Goal: Task Accomplishment & Management: Use online tool/utility

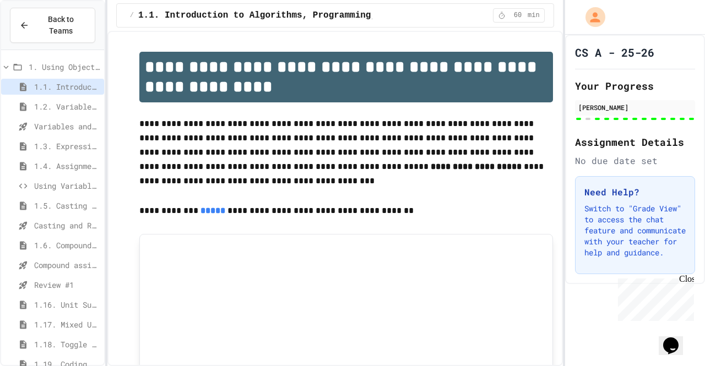
click at [58, 220] on span "Casting and Ranges of variables - Quiz" at bounding box center [67, 226] width 66 height 12
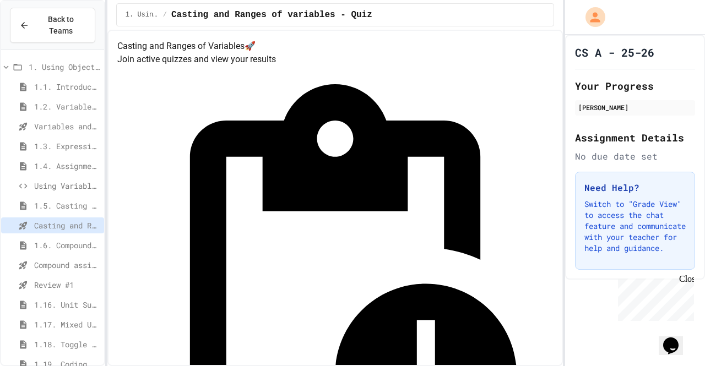
click at [37, 279] on span "Review #1" at bounding box center [67, 285] width 66 height 12
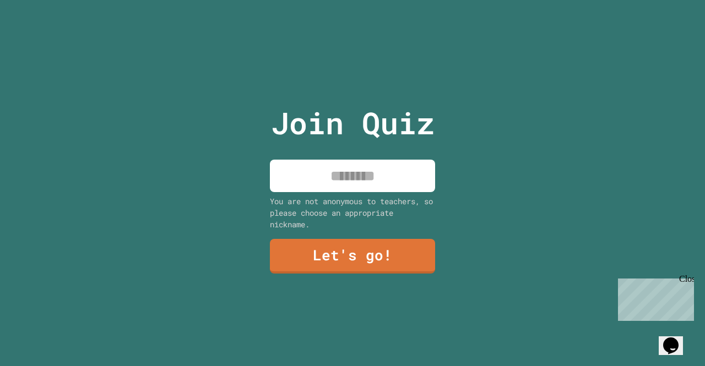
click at [368, 165] on input at bounding box center [352, 176] width 165 height 33
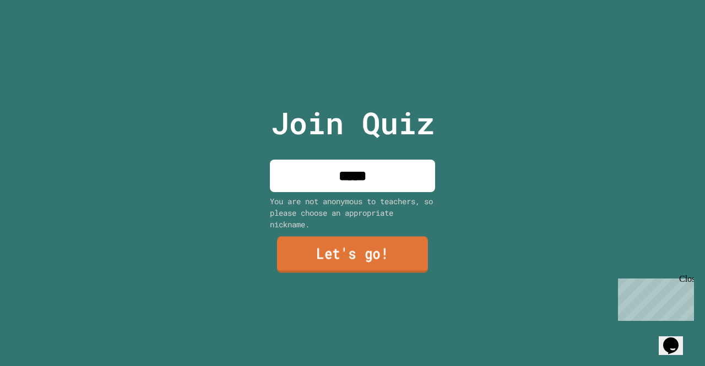
type input "*****"
click at [353, 247] on link "Let's go!" at bounding box center [352, 256] width 161 height 36
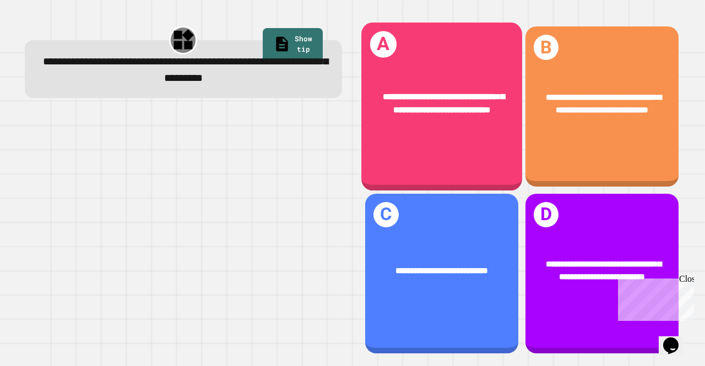
click at [463, 134] on div "**********" at bounding box center [442, 104] width 161 height 62
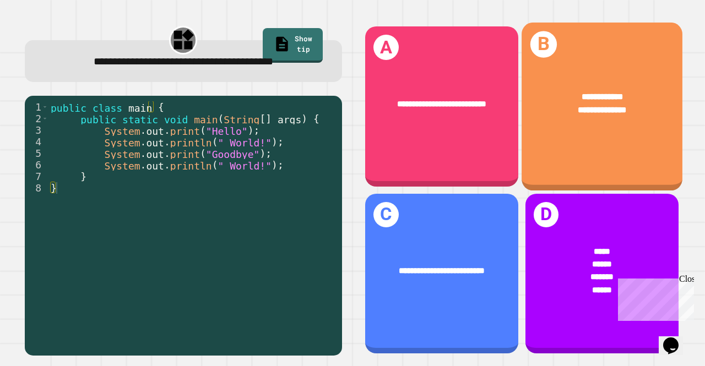
click at [578, 128] on div "**********" at bounding box center [602, 104] width 161 height 62
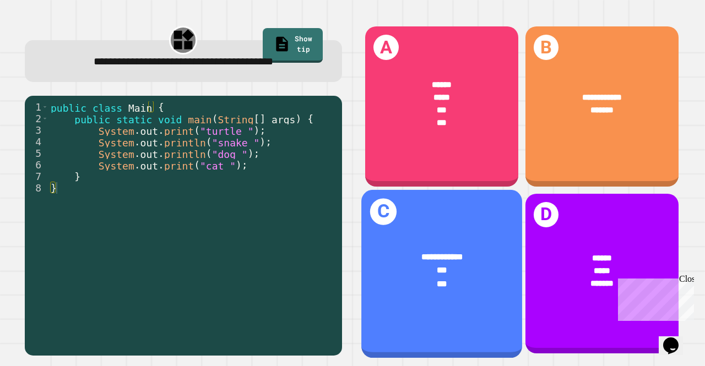
click at [456, 251] on div "**********" at bounding box center [442, 257] width 126 height 13
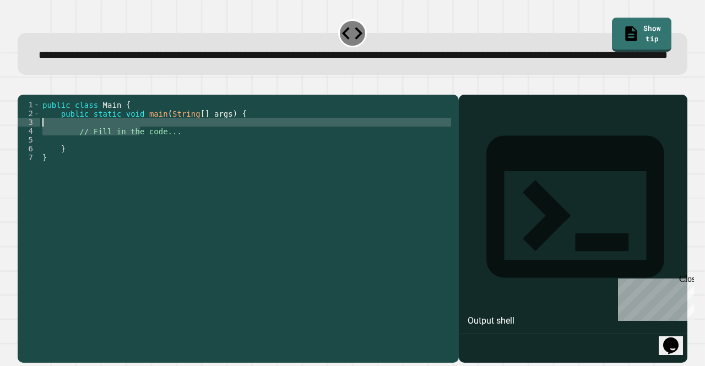
drag, startPoint x: 141, startPoint y: 167, endPoint x: 165, endPoint y: 156, distance: 26.1
click at [165, 156] on div "public class Main { public static void main ( String [ ] args ) { // Fill in th…" at bounding box center [246, 206] width 413 height 212
click at [165, 156] on div "public class Main { public static void main ( String [ ] args ) { // Fill in th…" at bounding box center [246, 197] width 413 height 194
click at [158, 155] on div "public class Main { public static void main ( String [ ] args ) { // Fill in th…" at bounding box center [246, 206] width 413 height 212
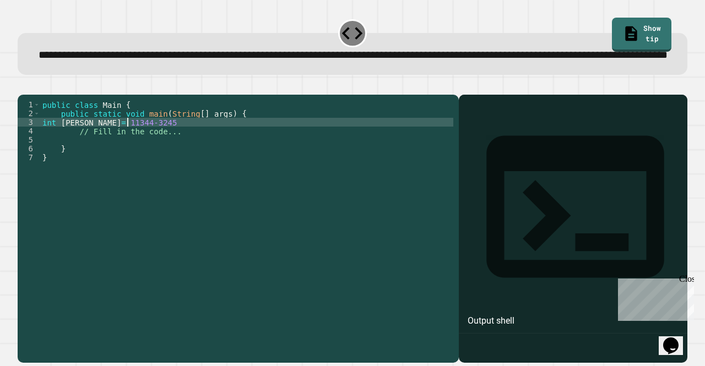
type textarea "**********"
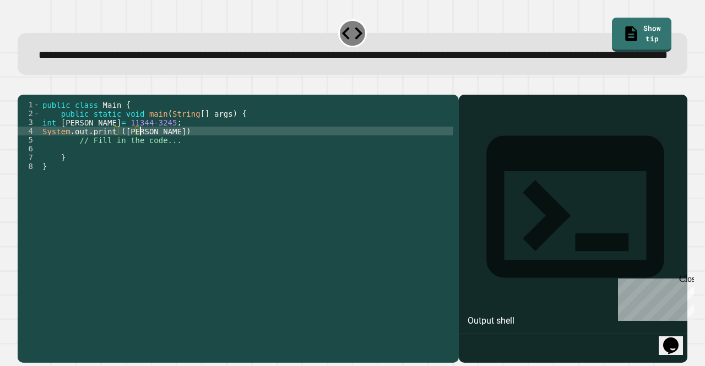
scroll to position [0, 7]
type textarea "**********"
click at [23, 86] on icon "button" at bounding box center [23, 86] width 0 height 0
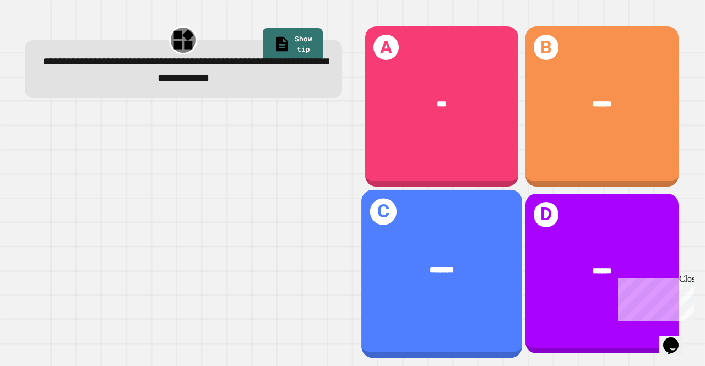
click at [392, 285] on div "C *******" at bounding box center [442, 274] width 161 height 168
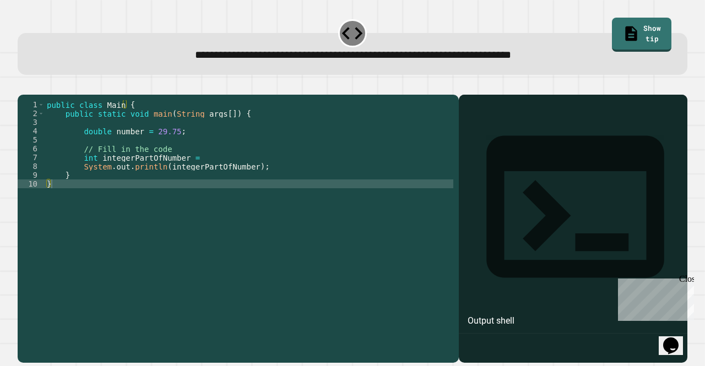
click at [182, 192] on div "public class Main { public static void main ( String args [ ]) { double number …" at bounding box center [249, 214] width 409 height 229
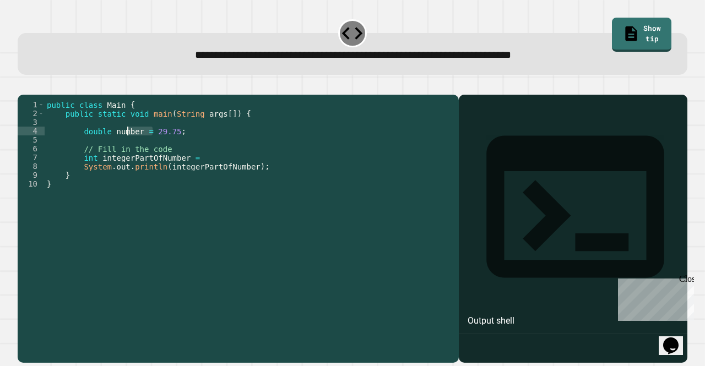
drag, startPoint x: 151, startPoint y: 146, endPoint x: 126, endPoint y: 147, distance: 24.8
click at [126, 147] on div "public class Main { public static void main ( String args [ ]) { double number …" at bounding box center [249, 214] width 409 height 229
click at [139, 146] on div "public class Main { public static void main ( String args [ ]) { double number …" at bounding box center [249, 206] width 409 height 212
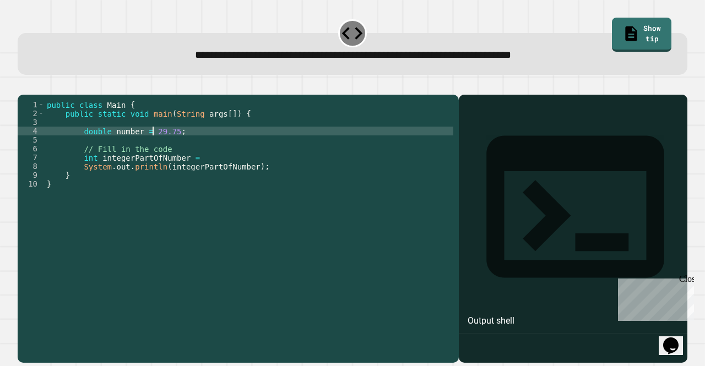
drag, startPoint x: 155, startPoint y: 147, endPoint x: 147, endPoint y: 146, distance: 7.7
click at [147, 146] on div "public class Main { public static void main ( String args [ ]) { double number …" at bounding box center [249, 214] width 409 height 229
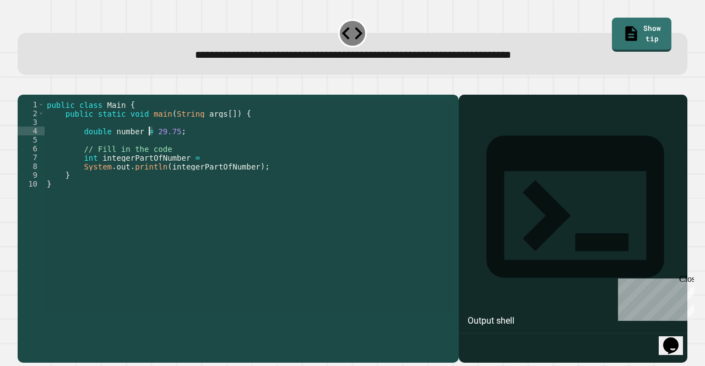
click at [147, 146] on div "public class Main { public static void main ( String args [ ]) { double number …" at bounding box center [249, 206] width 409 height 212
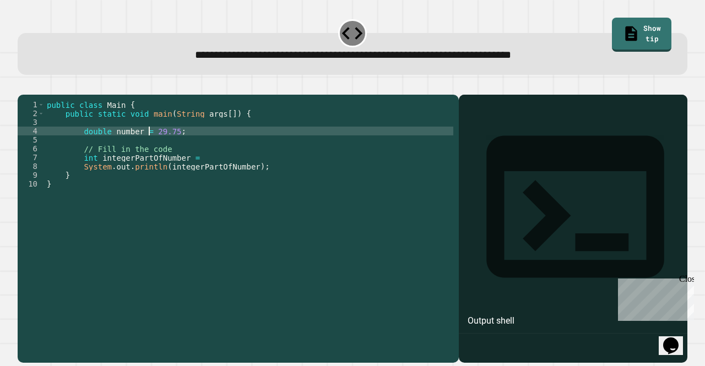
click at [147, 146] on div "public class Main { public static void main ( String args [ ]) { double number …" at bounding box center [249, 214] width 409 height 229
click at [32, 91] on icon "button" at bounding box center [31, 93] width 6 height 8
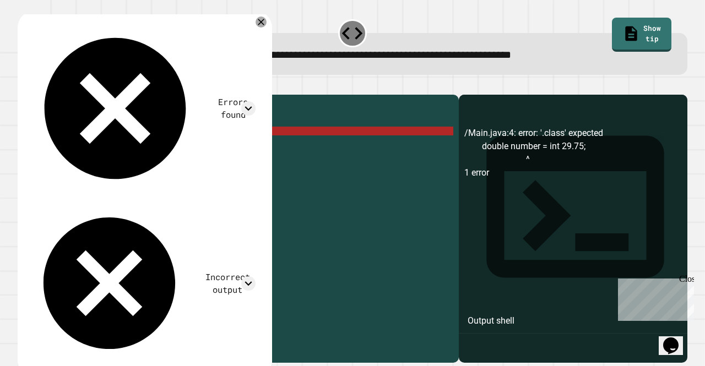
click at [158, 146] on div "public class Main { public static void main ( String args [ ]) { double number …" at bounding box center [249, 214] width 409 height 229
click at [162, 146] on div "public class Main { public static void main ( String args [ ]) { double number …" at bounding box center [249, 214] width 409 height 229
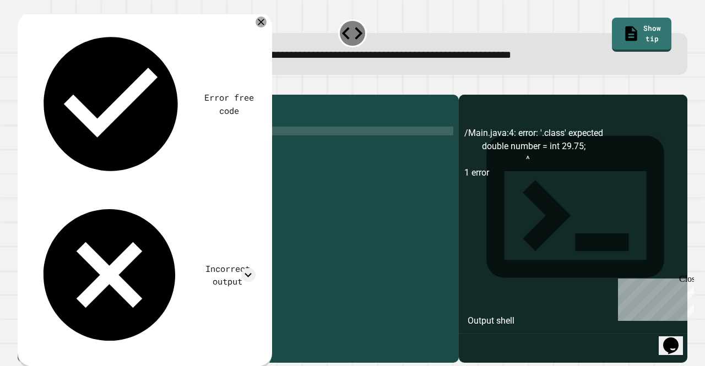
scroll to position [0, 8]
click at [23, 86] on button "button" at bounding box center [23, 86] width 0 height 0
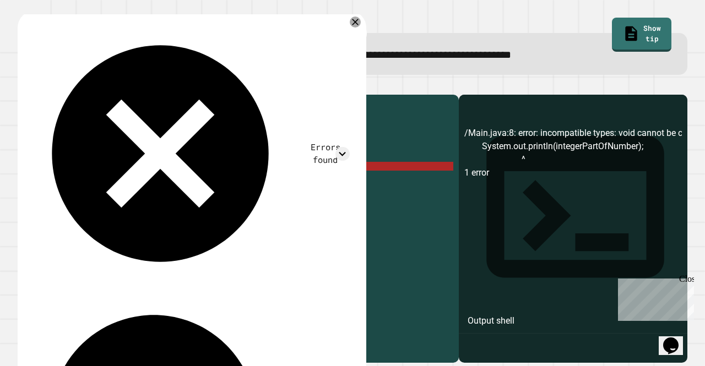
click at [240, 184] on div "public class Main { public static void main ( String args [ ]) { double number …" at bounding box center [249, 214] width 409 height 229
click at [188, 171] on div "public class Main { public static void main ( String args [ ]) { double number …" at bounding box center [249, 214] width 409 height 229
drag, startPoint x: 242, startPoint y: 181, endPoint x: 191, endPoint y: 178, distance: 51.9
click at [191, 178] on div "public class Main { public static void main ( String args [ ]) { double number …" at bounding box center [249, 214] width 409 height 229
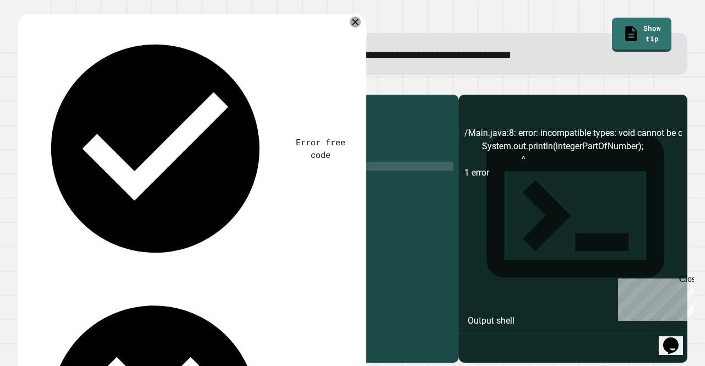
scroll to position [0, 10]
click at [32, 94] on icon "button" at bounding box center [31, 93] width 6 height 8
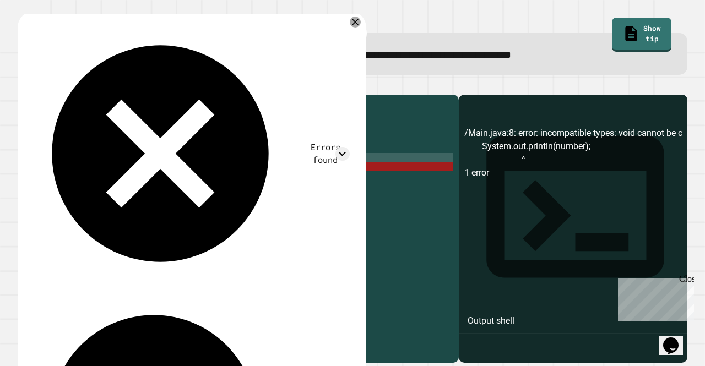
scroll to position [0, 9]
click at [189, 173] on div "public class Main { public static void main ( String args [ ]) { double number …" at bounding box center [249, 214] width 409 height 229
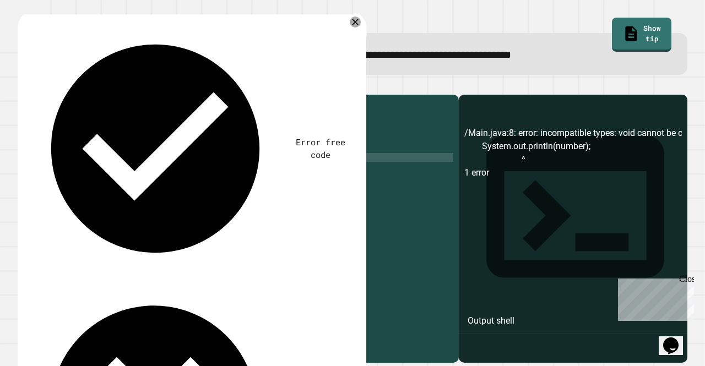
scroll to position [0, 12]
click at [184, 181] on div "public class Main { public static void main ( String args [ ]) { double number …" at bounding box center [249, 214] width 409 height 229
click at [184, 181] on div "public class Main { public static void main ( String args [ ]) { double number …" at bounding box center [249, 206] width 409 height 212
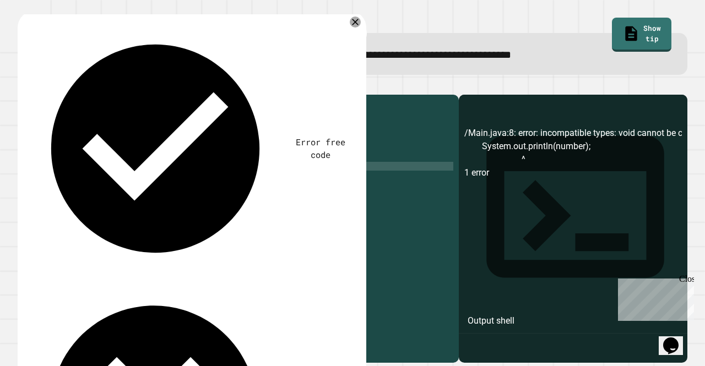
scroll to position [0, 9]
drag, startPoint x: 184, startPoint y: 181, endPoint x: 175, endPoint y: 181, distance: 9.4
click at [175, 181] on div "public class Main { public static void main ( String args [ ]) { double number …" at bounding box center [249, 214] width 409 height 229
drag, startPoint x: 186, startPoint y: 182, endPoint x: 161, endPoint y: 181, distance: 24.3
click at [161, 181] on div "public class Main { public static void main ( String args [ ]) { double number …" at bounding box center [249, 214] width 409 height 229
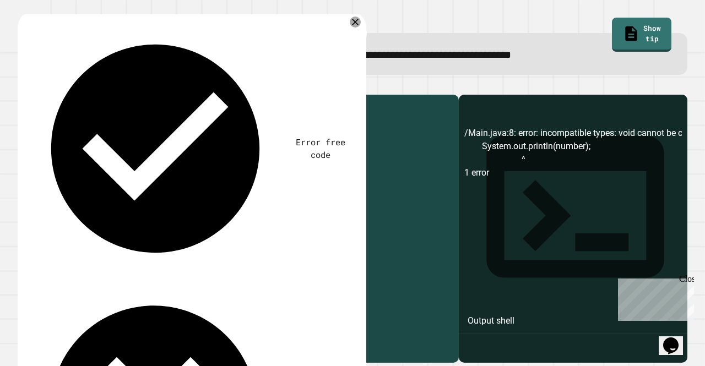
scroll to position [0, 8]
drag, startPoint x: 97, startPoint y: 173, endPoint x: 180, endPoint y: 171, distance: 82.7
click at [180, 171] on div "public class Main { public static void main ( String args [ ]) { double number …" at bounding box center [249, 214] width 409 height 229
click at [163, 180] on div "public class Main { public static void main ( String args [ ]) { double number …" at bounding box center [249, 214] width 409 height 229
paste textarea "**********"
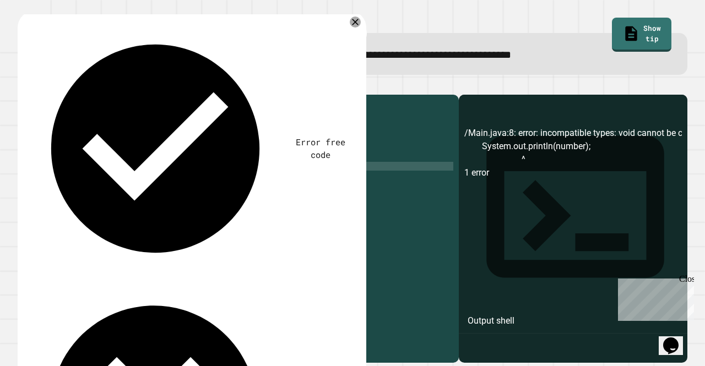
click at [23, 86] on button "button" at bounding box center [23, 86] width 0 height 0
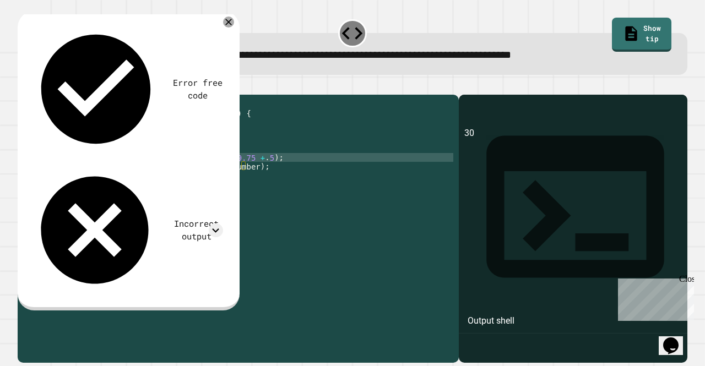
click at [215, 172] on div "public class Main { public static void main ( String args [ ]) { double number …" at bounding box center [249, 214] width 409 height 229
type textarea "**********"
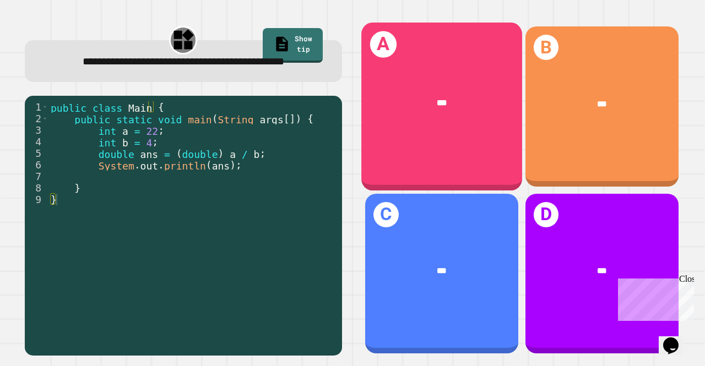
click at [433, 122] on div "***" at bounding box center [442, 104] width 161 height 48
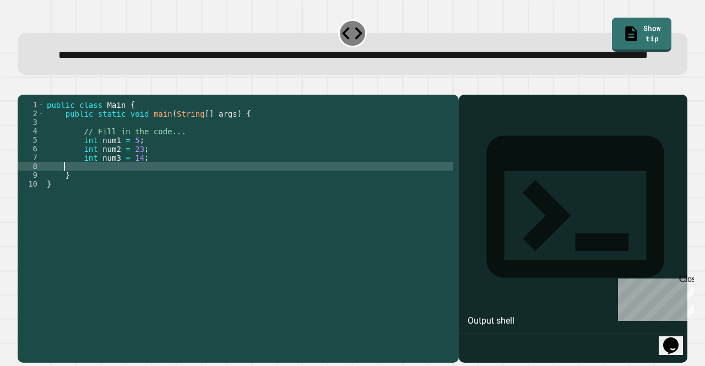
click at [127, 196] on div "public class Main { public static void main ( String [ ] args ) { // Fill in th…" at bounding box center [249, 206] width 409 height 212
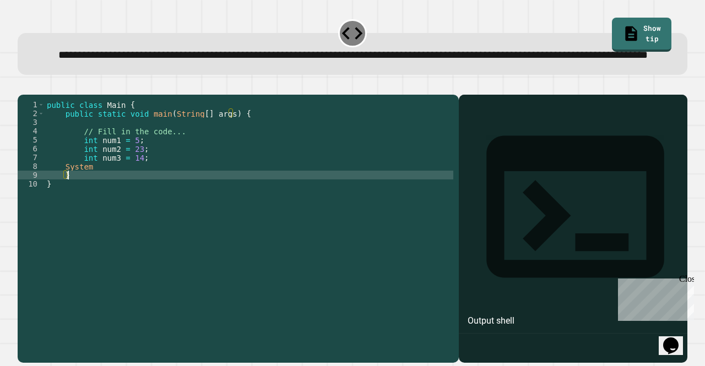
click at [94, 204] on div "public class Main { public static void main ( String [ ] args ) { // Fill in th…" at bounding box center [249, 206] width 409 height 212
click at [91, 199] on div "public class Main { public static void main ( String [ ] args ) { // Fill in th…" at bounding box center [249, 206] width 409 height 212
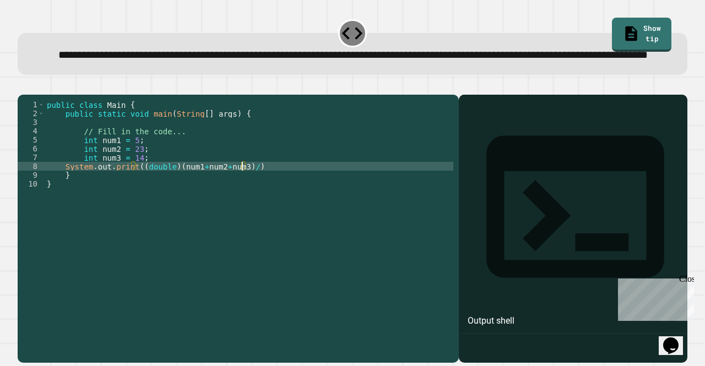
scroll to position [0, 13]
click at [34, 96] on icon "button" at bounding box center [31, 93] width 6 height 8
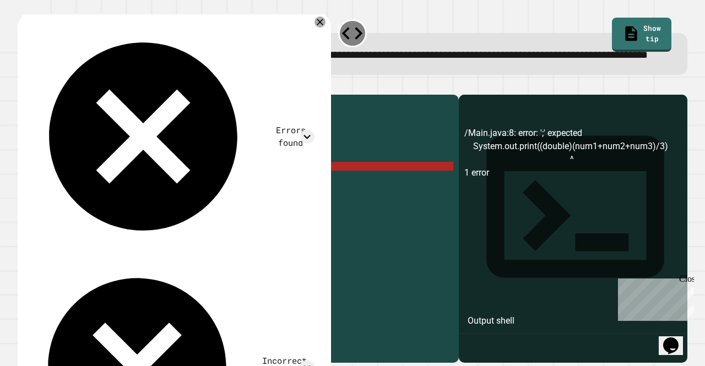
click at [252, 201] on div "public class Main { public static void main ( String [ ] args ) { // Fill in th…" at bounding box center [249, 206] width 409 height 212
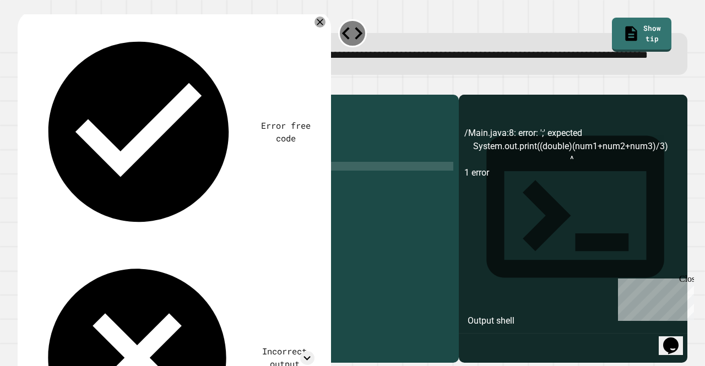
scroll to position [0, 14]
type textarea "**********"
click at [23, 86] on icon "button" at bounding box center [23, 86] width 0 height 0
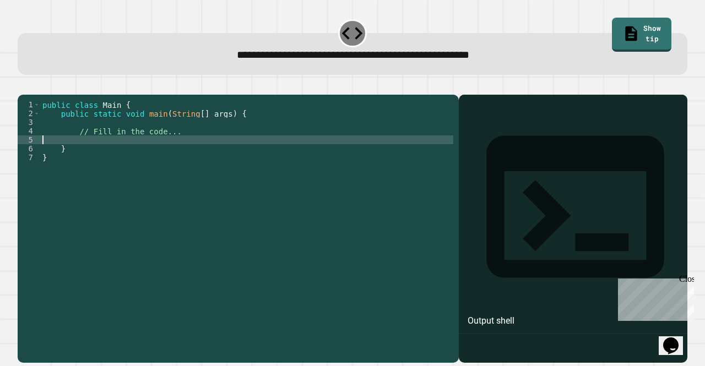
drag, startPoint x: 105, startPoint y: 156, endPoint x: 96, endPoint y: 154, distance: 9.1
click at [96, 154] on div "public class Main { public static void main ( String [ ] args ) { // Fill in th…" at bounding box center [246, 214] width 413 height 229
type textarea "*"
type textarea "**********"
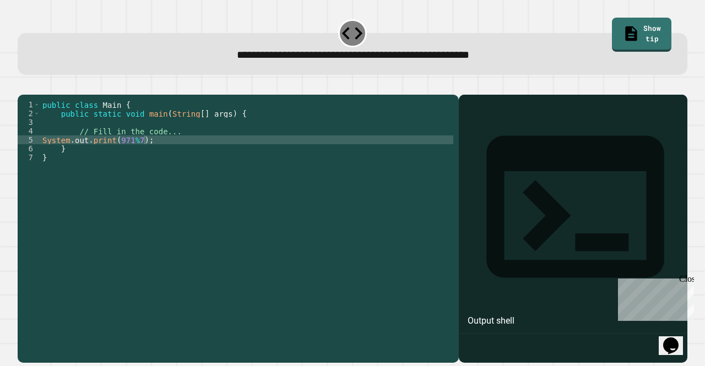
click at [23, 86] on button "button" at bounding box center [23, 86] width 0 height 0
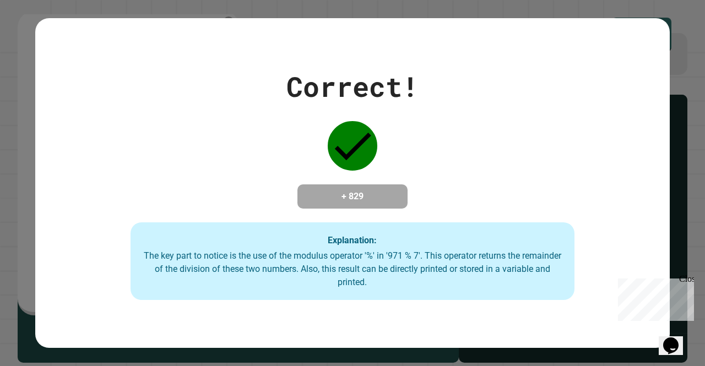
click at [130, 125] on div "Correct! + 829 Explanation: The key part to notice is the use of the modulus op…" at bounding box center [352, 183] width 635 height 235
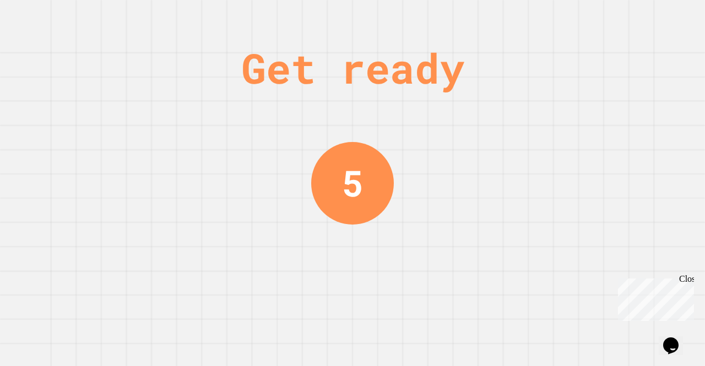
scroll to position [0, 0]
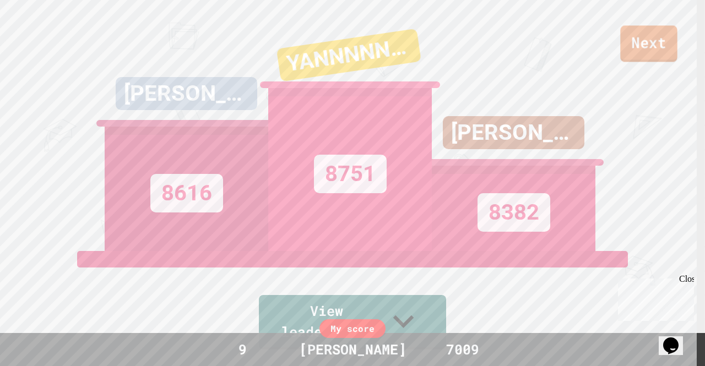
click at [663, 40] on link "Next" at bounding box center [649, 43] width 57 height 36
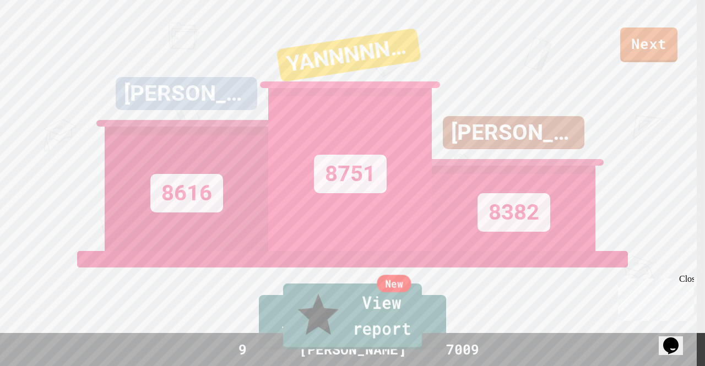
click at [377, 325] on link "New View report" at bounding box center [352, 317] width 139 height 66
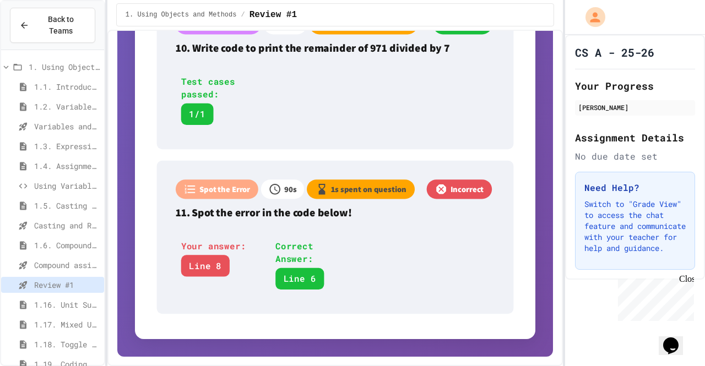
scroll to position [2076, 0]
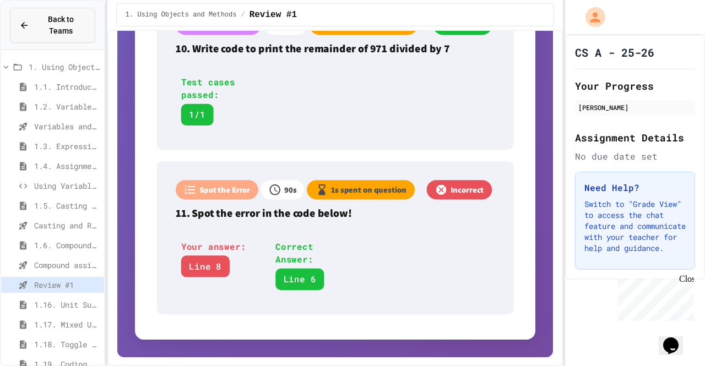
click at [20, 24] on div "Back to Teams" at bounding box center [52, 25] width 67 height 23
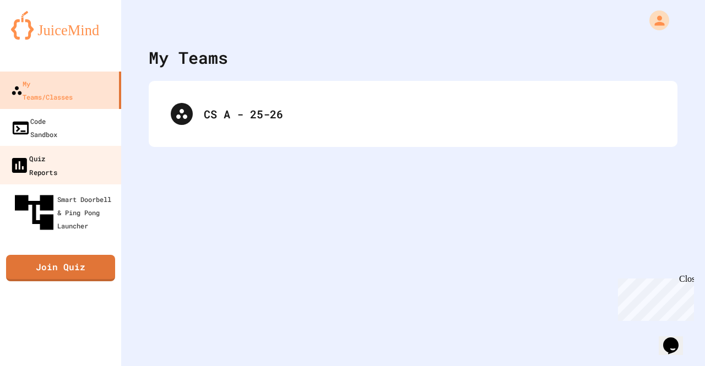
click at [39, 146] on link "Quiz Reports" at bounding box center [60, 165] width 125 height 39
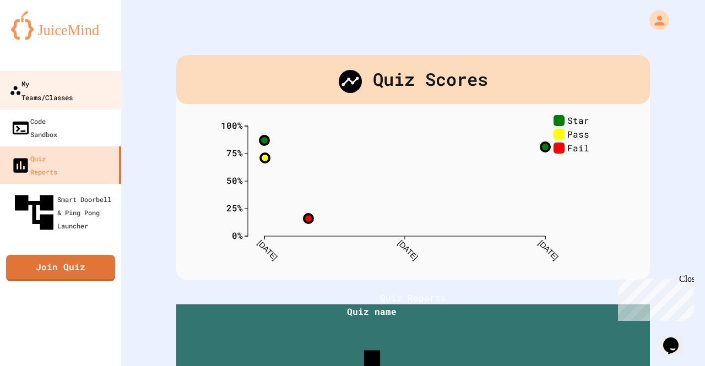
click at [70, 73] on link "My Teams/Classes" at bounding box center [60, 90] width 125 height 39
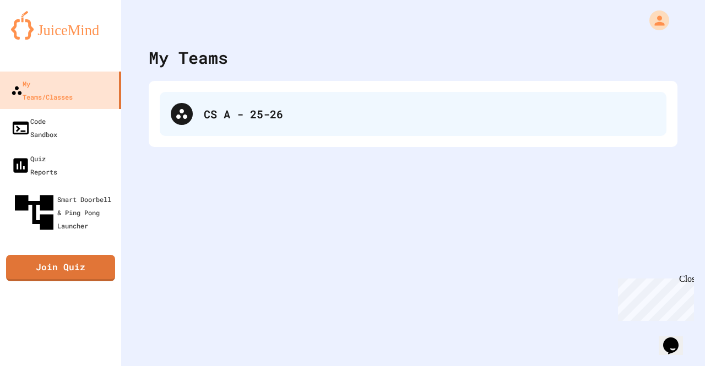
click at [247, 93] on div "CS A - 25-26" at bounding box center [413, 114] width 507 height 44
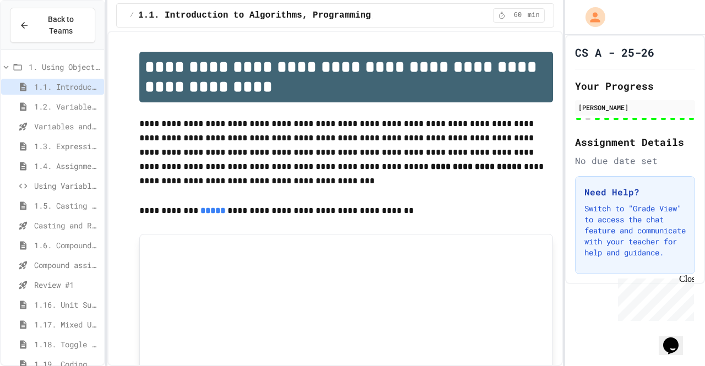
scroll to position [27, 0]
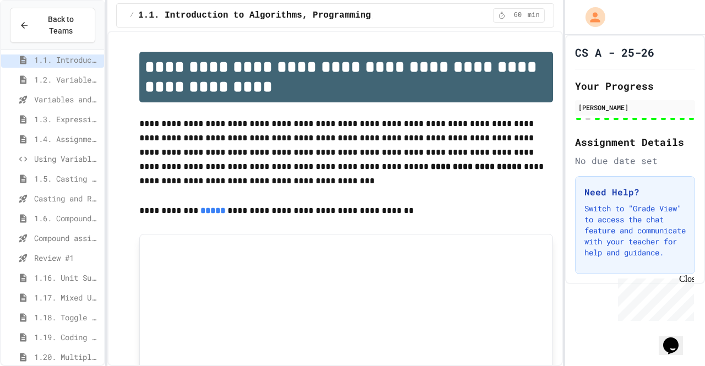
click at [67, 312] on span "1.18. Toggle Mixed Up or Write Code Practice 1.1-1.6" at bounding box center [67, 318] width 66 height 12
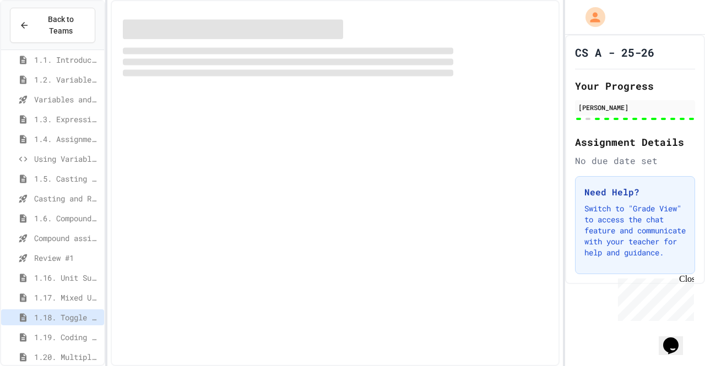
scroll to position [18, 0]
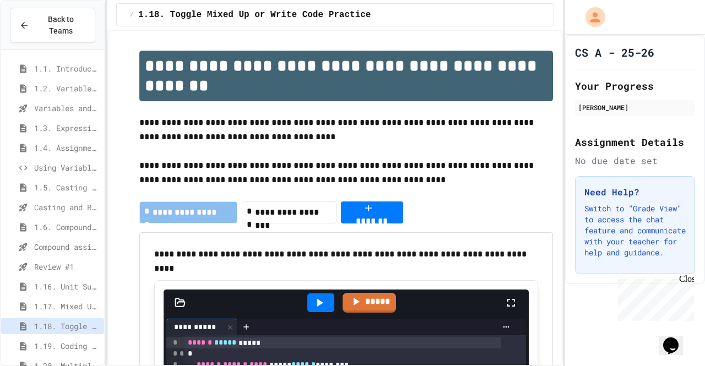
click at [311, 214] on span "**********" at bounding box center [293, 212] width 77 height 13
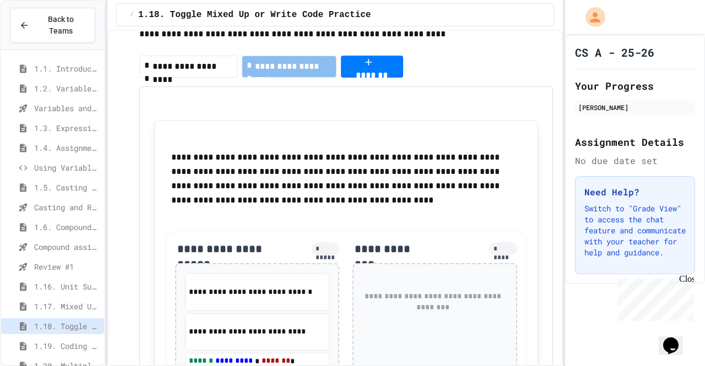
scroll to position [148, 0]
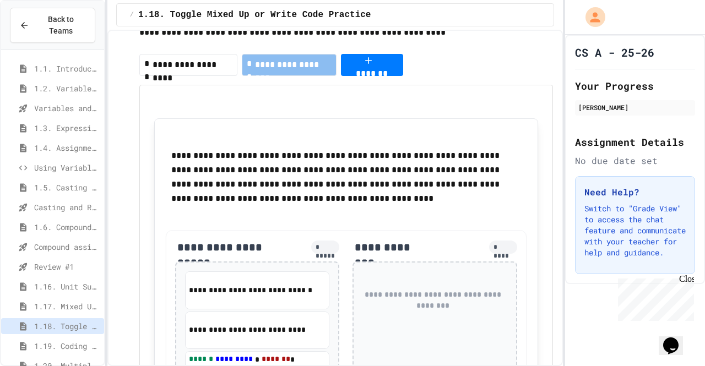
click at [57, 281] on span "1.16. Unit Summary 1a (1.1-1.6)" at bounding box center [67, 287] width 66 height 12
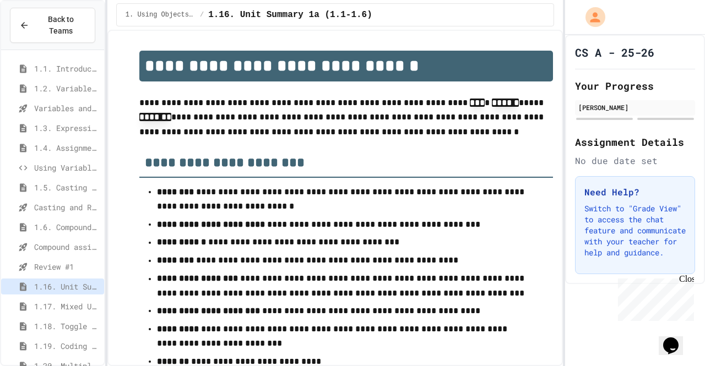
scroll to position [27, 0]
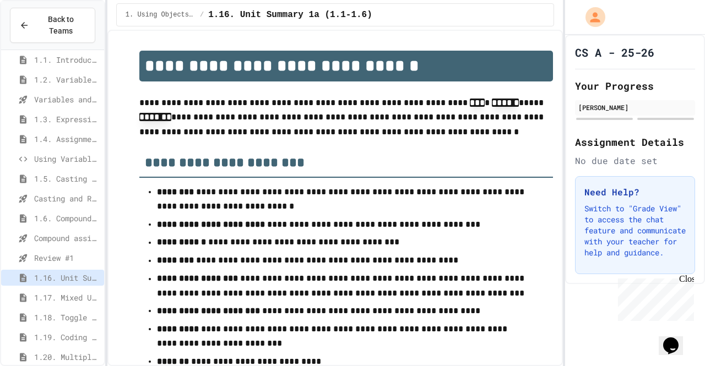
click at [66, 312] on span "1.18. Toggle Mixed Up or Write Code Practice 1.1-1.6" at bounding box center [67, 318] width 66 height 12
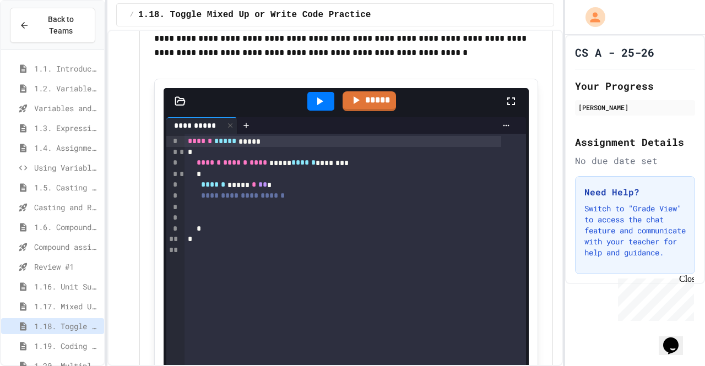
scroll to position [2089, 0]
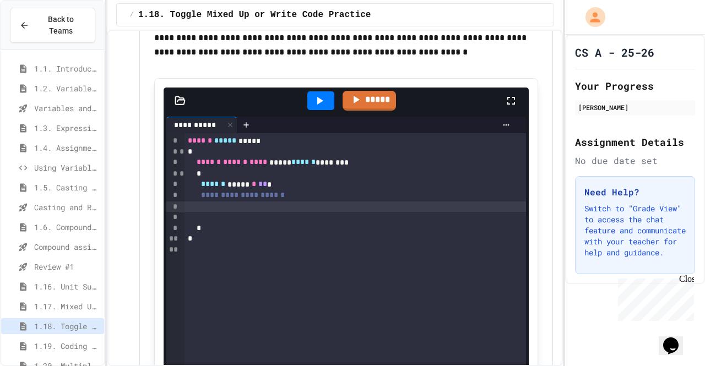
click at [230, 202] on div at bounding box center [356, 207] width 342 height 11
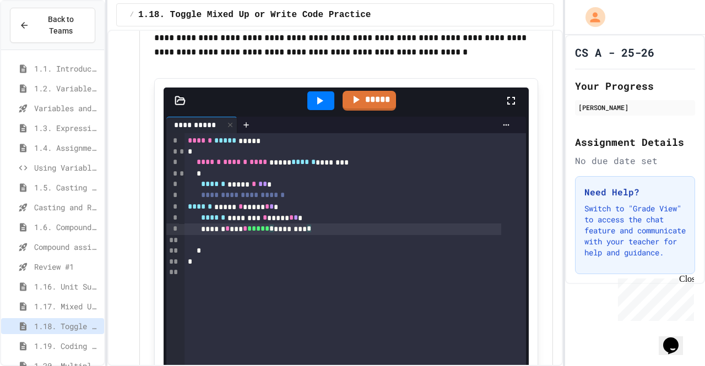
click at [335, 224] on div "****** * *** * ***** * ******** *" at bounding box center [343, 229] width 317 height 11
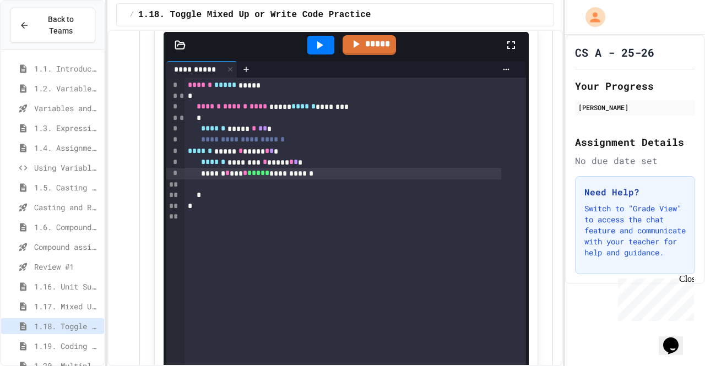
scroll to position [2144, 0]
click at [319, 45] on icon at bounding box center [319, 45] width 13 height 13
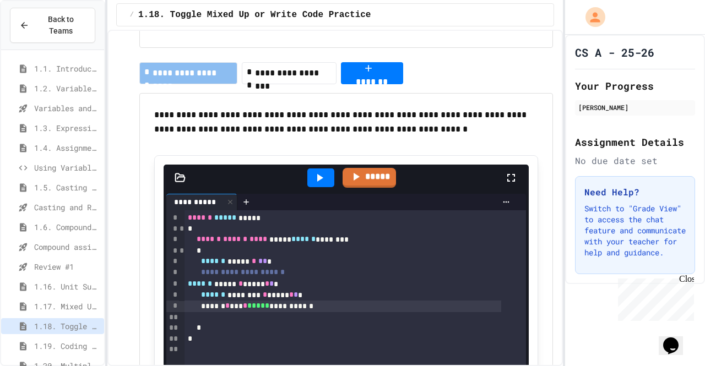
scroll to position [2303, 0]
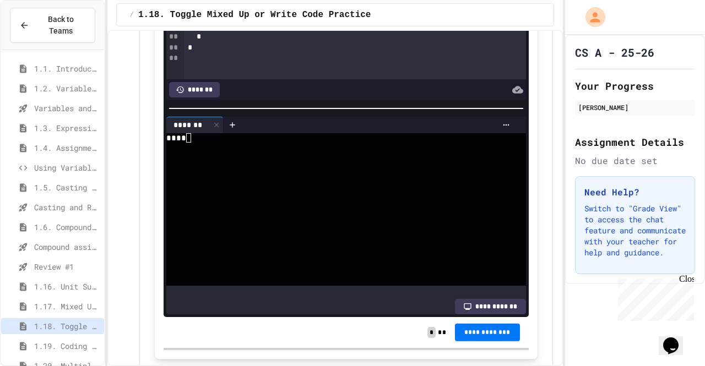
click at [474, 328] on span "**********" at bounding box center [487, 332] width 47 height 9
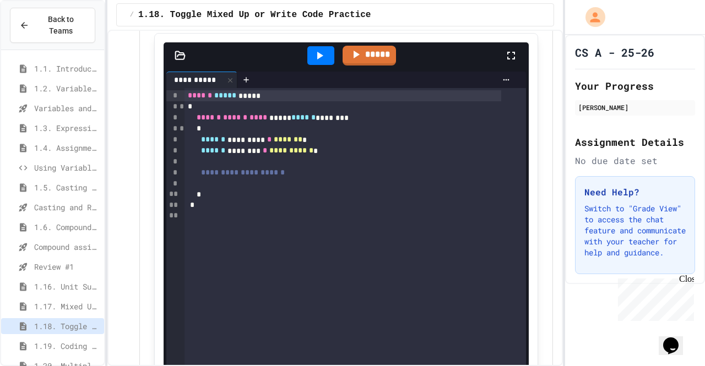
scroll to position [248, 0]
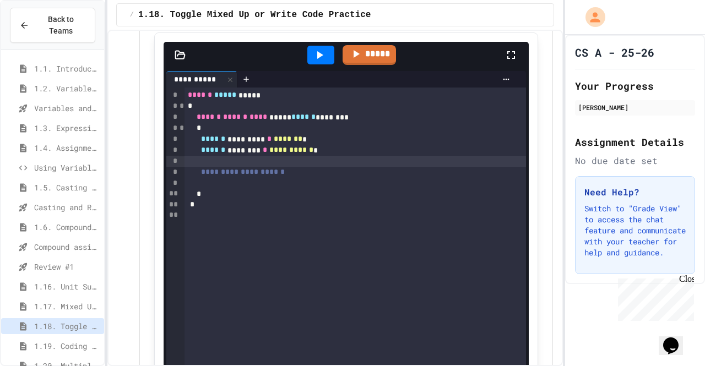
click at [279, 165] on div at bounding box center [356, 161] width 342 height 11
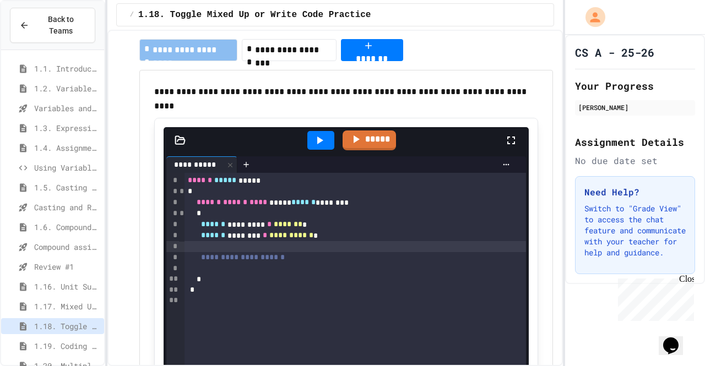
scroll to position [162, 0]
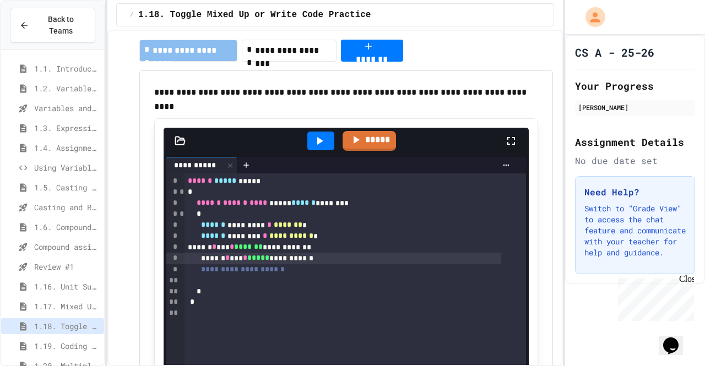
click at [321, 137] on icon at bounding box center [319, 140] width 13 height 13
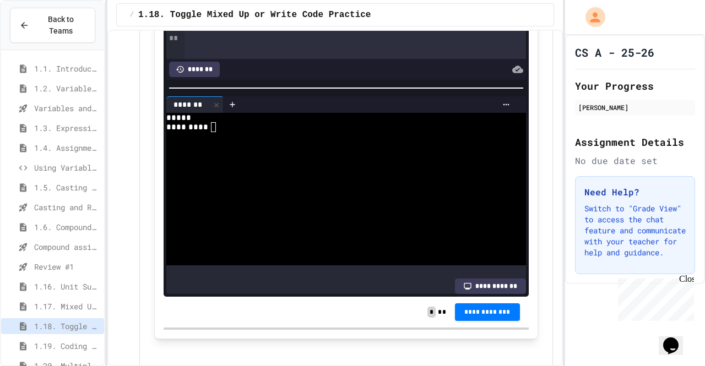
scroll to position [450, 0]
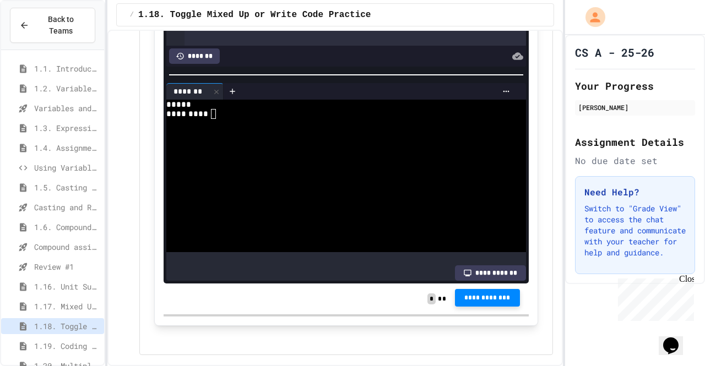
click at [474, 293] on button "**********" at bounding box center [487, 298] width 65 height 18
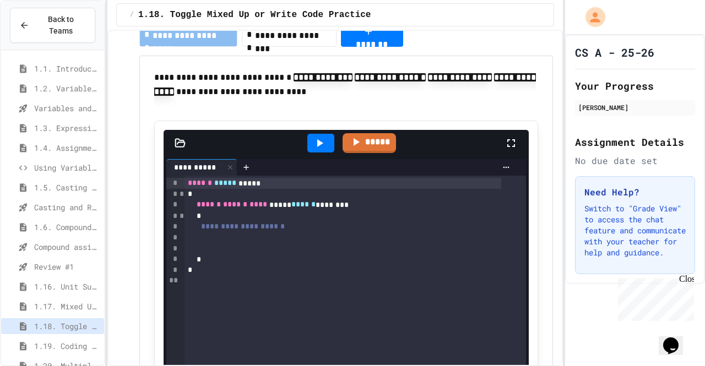
scroll to position [799, 0]
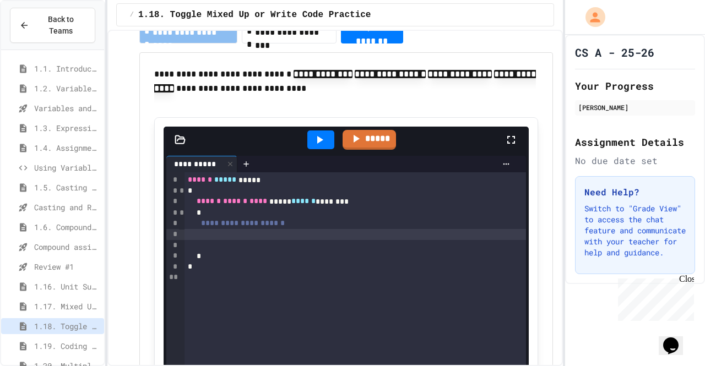
click at [308, 232] on div at bounding box center [356, 234] width 342 height 11
click at [308, 232] on div "****** *" at bounding box center [343, 234] width 317 height 11
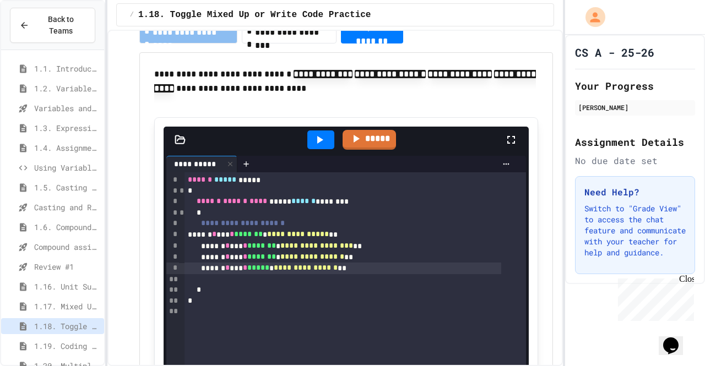
click at [317, 136] on icon at bounding box center [320, 140] width 6 height 8
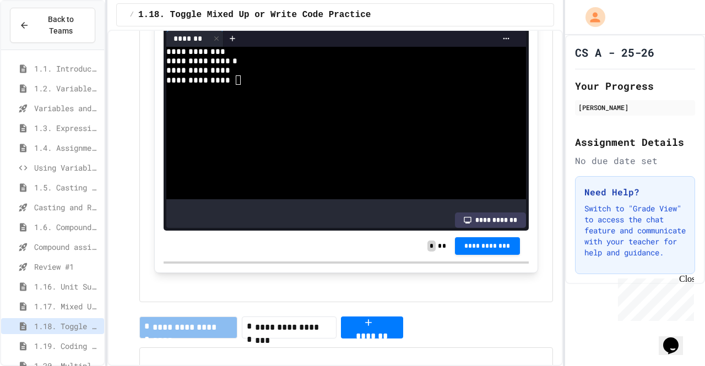
scroll to position [1143, 0]
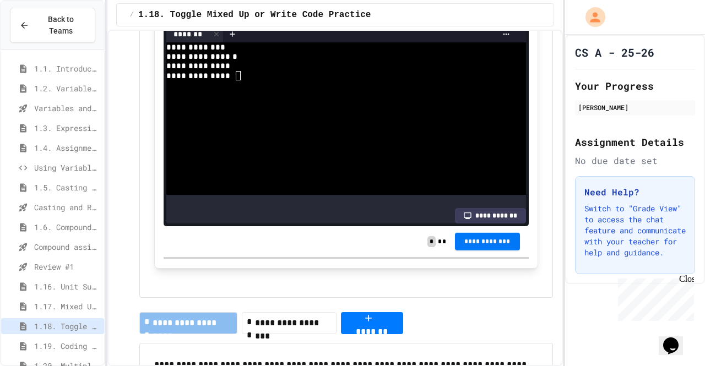
click at [484, 236] on button "**********" at bounding box center [487, 242] width 65 height 18
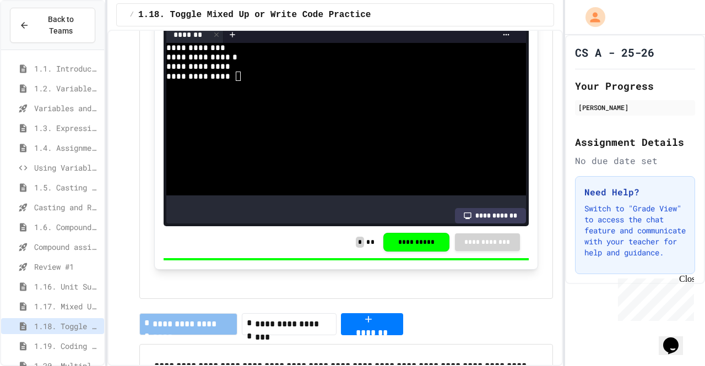
scroll to position [1142, 0]
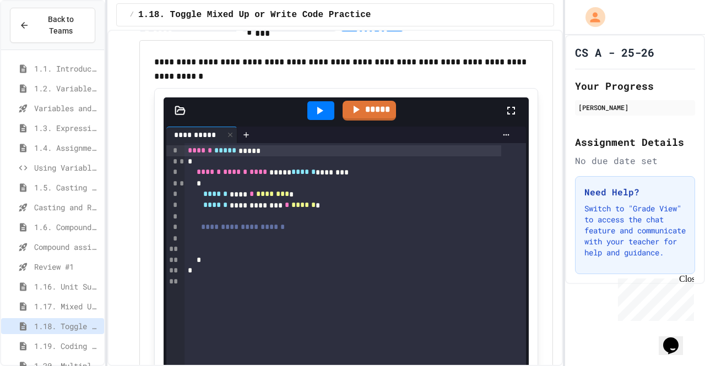
scroll to position [1432, 0]
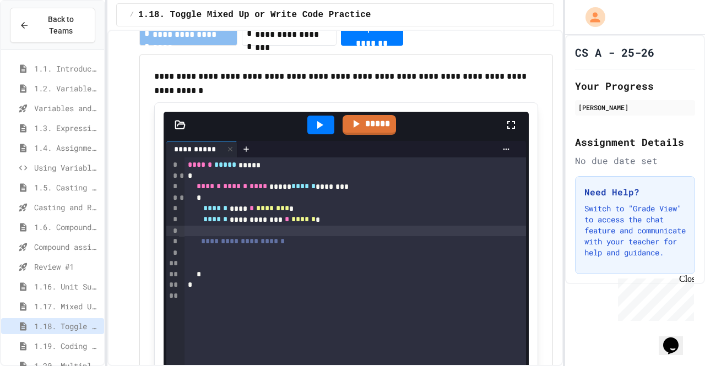
click at [303, 232] on div at bounding box center [356, 231] width 342 height 11
